Goal: Task Accomplishment & Management: Complete application form

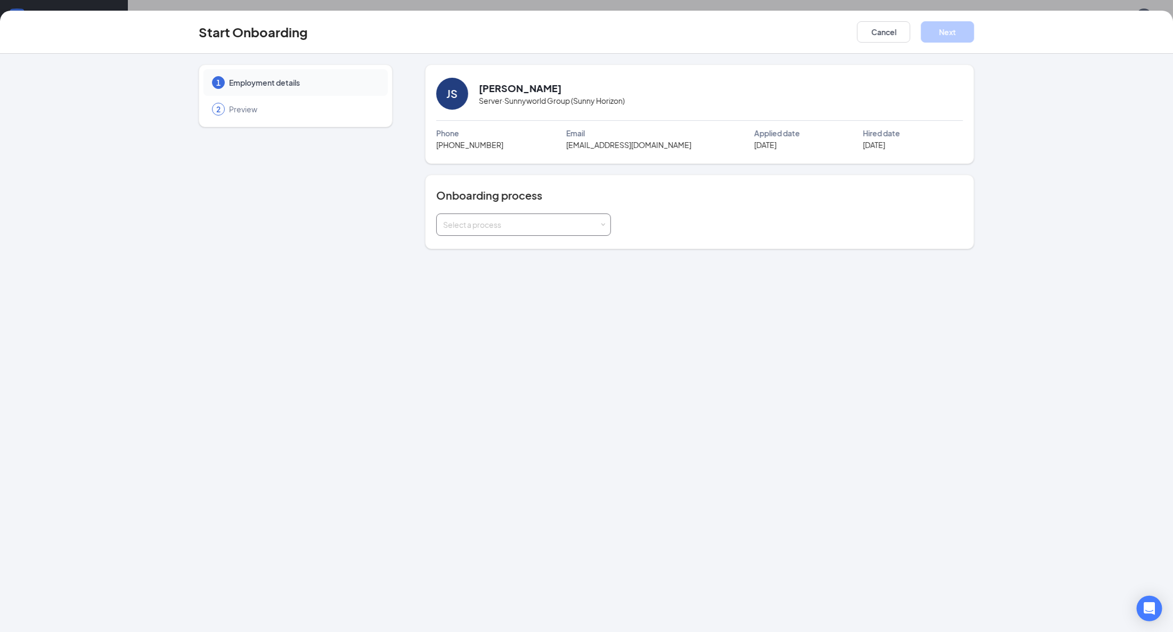
click at [547, 222] on div "Select a process" at bounding box center [521, 225] width 156 height 11
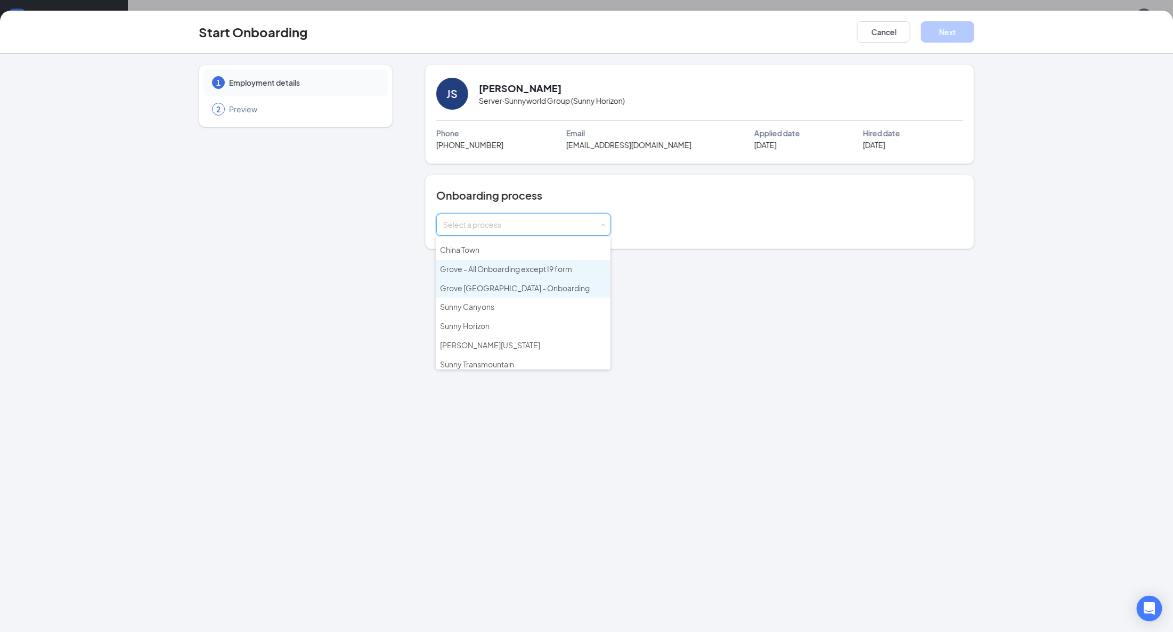
scroll to position [18, 0]
click at [503, 314] on li "Sunny Horizon" at bounding box center [523, 323] width 175 height 19
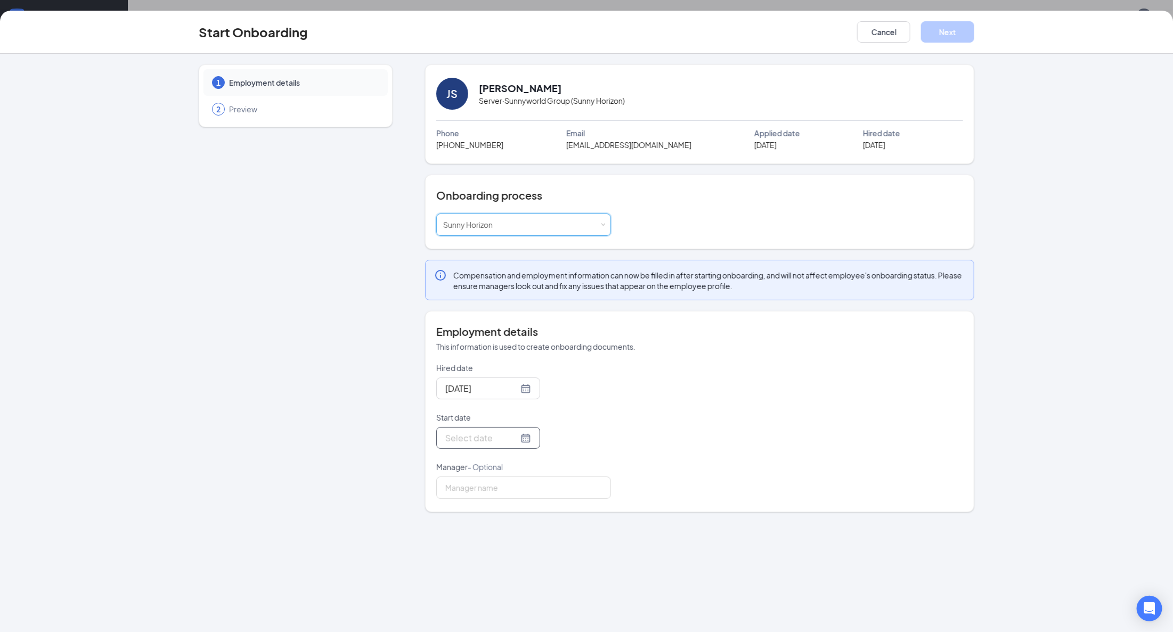
click at [515, 437] on div at bounding box center [488, 438] width 86 height 13
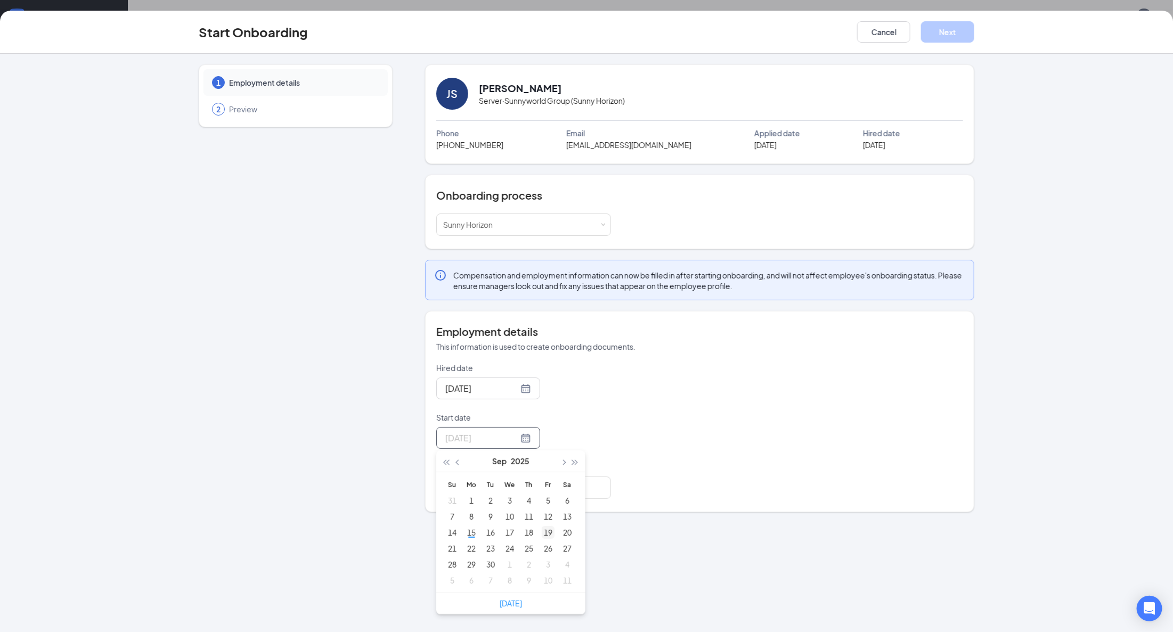
type input "[DATE]"
click at [550, 533] on div "19" at bounding box center [548, 532] width 13 height 13
click at [726, 405] on div "Hired date [DATE] Start date [DATE] [DATE] Su Mo Tu We Th Fr Sa 31 1 2 3 4 5 6 …" at bounding box center [699, 431] width 527 height 136
click at [937, 35] on button "Next" at bounding box center [947, 31] width 53 height 21
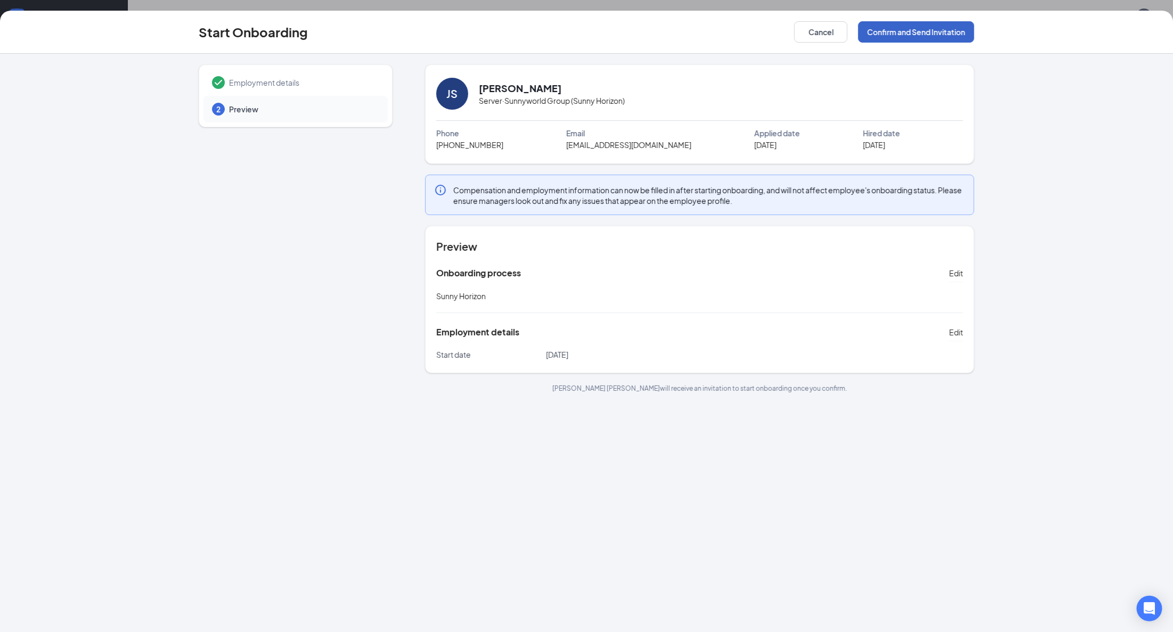
click at [935, 35] on button "Confirm and Send Invitation" at bounding box center [916, 31] width 116 height 21
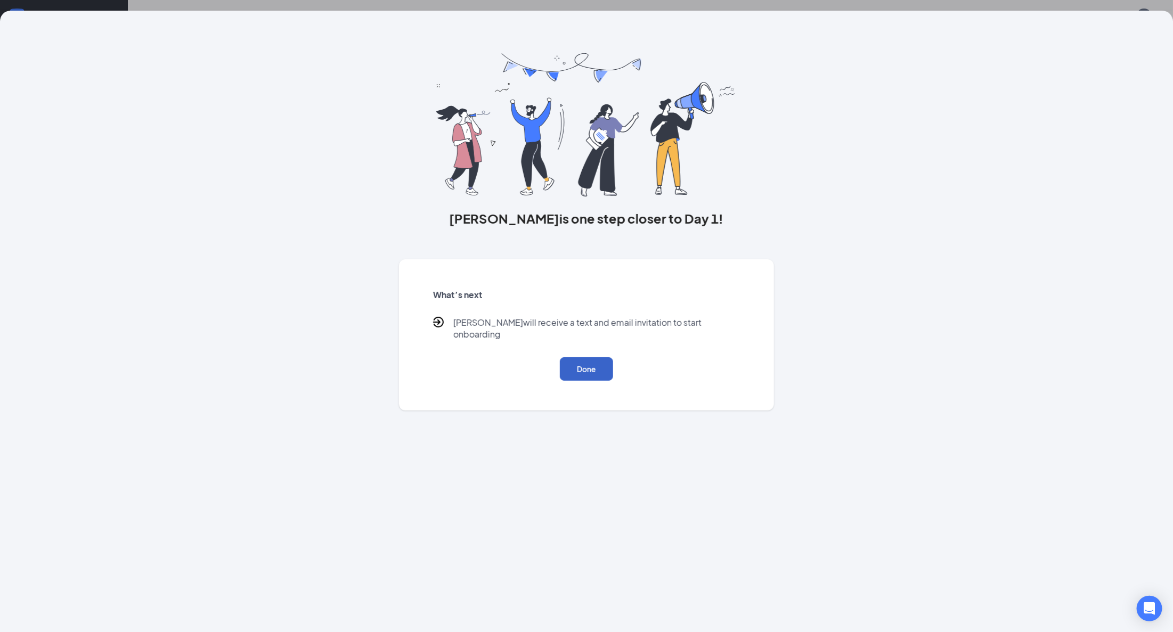
click at [569, 357] on button "Done" at bounding box center [586, 368] width 53 height 23
